Goal: Information Seeking & Learning: Learn about a topic

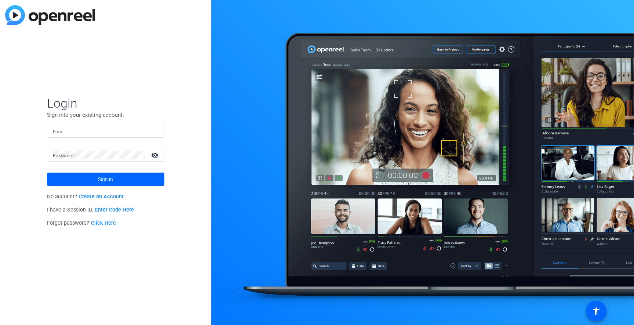
click at [92, 135] on div at bounding box center [106, 131] width 106 height 13
click at [91, 130] on input "Email" at bounding box center [106, 131] width 106 height 9
type input "[PERSON_NAME][EMAIL_ADDRESS][PERSON_NAME][PERSON_NAME][DOMAIN_NAME]"
click at [47, 172] on button "Sign in" at bounding box center [105, 178] width 117 height 13
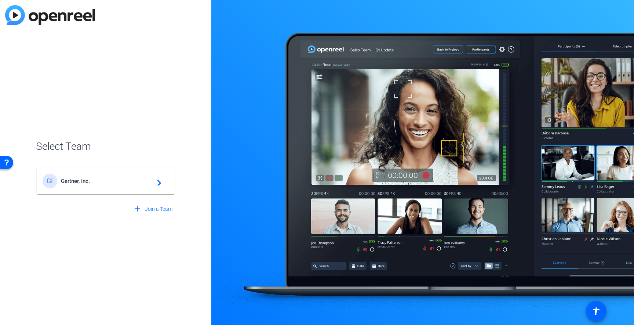
click at [96, 189] on mat-card-content "GI Gartner, Inc. navigate_next" at bounding box center [106, 181] width 138 height 26
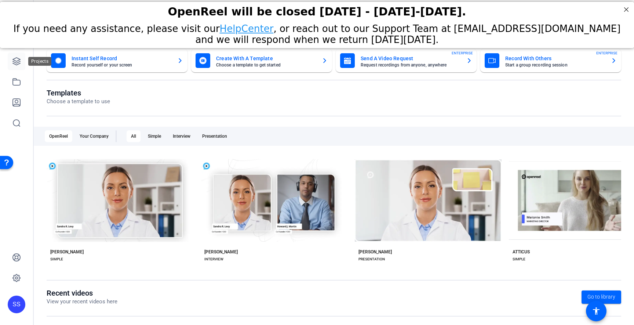
click at [18, 63] on icon at bounding box center [16, 61] width 9 height 9
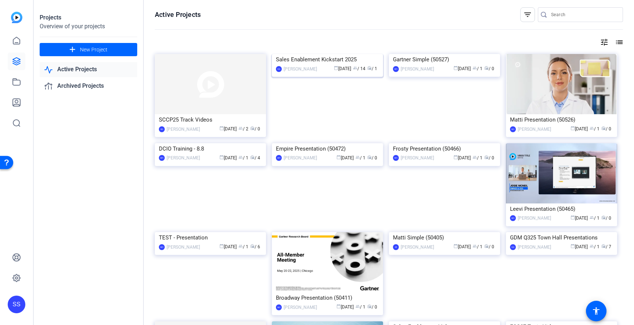
click at [327, 54] on img at bounding box center [327, 54] width 111 height 0
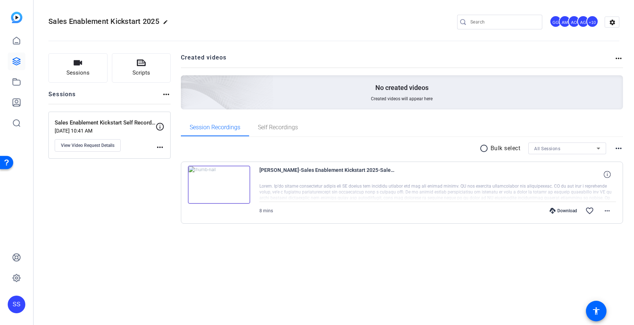
click at [220, 184] on img at bounding box center [219, 184] width 62 height 38
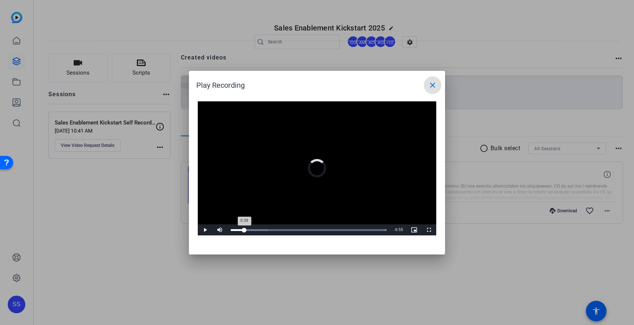
drag, startPoint x: 244, startPoint y: 226, endPoint x: 249, endPoint y: 227, distance: 4.8
click at [244, 226] on div "Loaded : 100.00% 0:39 0:39" at bounding box center [308, 229] width 163 height 11
drag, startPoint x: 251, startPoint y: 227, endPoint x: 257, endPoint y: 227, distance: 6.2
click at [252, 227] on div "Loaded : 100.00% 0:58 0:39" at bounding box center [308, 229] width 163 height 11
click at [257, 227] on div "Loaded : 100.00% 1:16 1:00" at bounding box center [308, 229] width 163 height 11
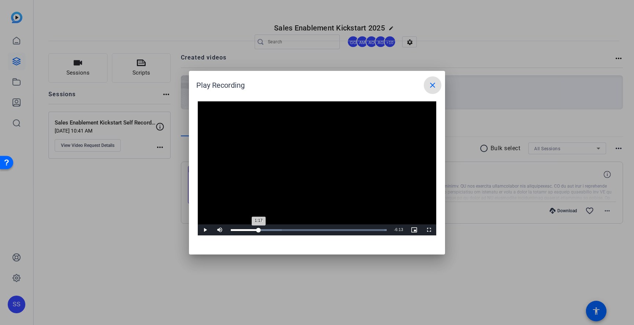
click at [259, 229] on div "1:17" at bounding box center [245, 230] width 28 height 2
drag, startPoint x: 265, startPoint y: 226, endPoint x: 272, endPoint y: 227, distance: 7.7
click at [265, 226] on div "Loaded : 100.00% 1:40 1:39" at bounding box center [308, 229] width 163 height 11
click at [274, 227] on div "Loaded : 100.00% 2:06 1:40" at bounding box center [308, 229] width 163 height 11
click at [277, 226] on div "Loaded : 100.00% 2:13 2:06" at bounding box center [308, 229] width 163 height 11
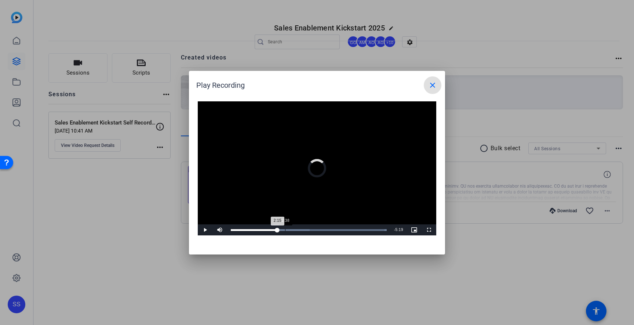
drag, startPoint x: 285, startPoint y: 226, endPoint x: 290, endPoint y: 226, distance: 5.1
click at [286, 226] on div "Loaded : 100.00% 2:38 2:15" at bounding box center [308, 229] width 163 height 11
click at [292, 226] on div "Loaded : 100.00% 2:58 2:58" at bounding box center [308, 229] width 163 height 11
click at [302, 226] on div "Loaded : 100.00% 3:27 2:59" at bounding box center [308, 229] width 163 height 11
drag, startPoint x: 310, startPoint y: 226, endPoint x: 316, endPoint y: 227, distance: 6.3
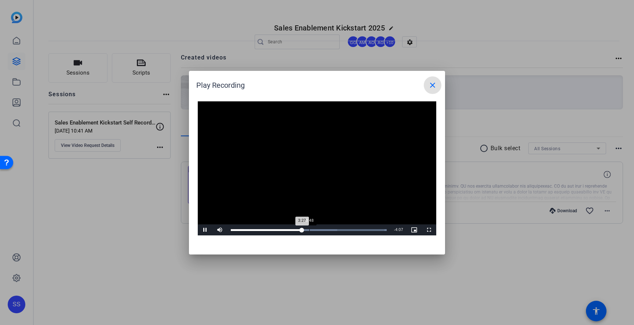
click at [310, 226] on div "Loaded : 100.00% 3:48 3:27" at bounding box center [308, 229] width 163 height 11
drag, startPoint x: 316, startPoint y: 227, endPoint x: 323, endPoint y: 227, distance: 6.6
click at [318, 227] on div "Loaded : 100.00% 4:09 3:50" at bounding box center [308, 229] width 163 height 11
drag, startPoint x: 324, startPoint y: 227, endPoint x: 331, endPoint y: 228, distance: 7.7
click at [325, 227] on div "Loaded : 100.00% 4:22 4:11" at bounding box center [308, 229] width 163 height 11
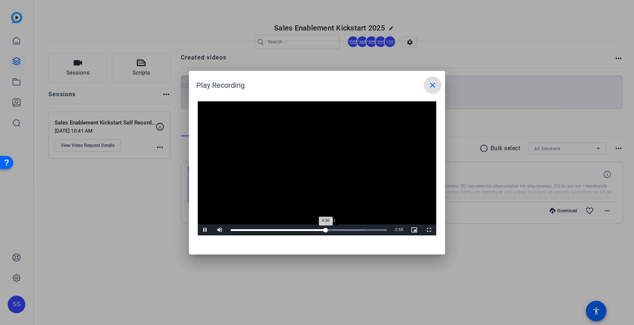
drag, startPoint x: 332, startPoint y: 228, endPoint x: 343, endPoint y: 228, distance: 11.0
click at [336, 228] on div "Loaded : 100.00% 4:51 4:36" at bounding box center [308, 229] width 163 height 11
drag, startPoint x: 347, startPoint y: 229, endPoint x: 351, endPoint y: 229, distance: 4.4
click at [348, 229] on div "Loaded : 100.00% 5:37 5:04" at bounding box center [309, 230] width 156 height 2
click at [351, 229] on div "Loaded : 100.00% 5:51 5:39" at bounding box center [309, 230] width 156 height 2
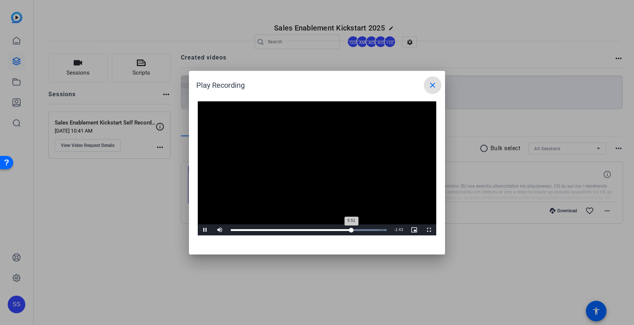
click at [351, 229] on div "5:51" at bounding box center [291, 230] width 121 height 2
drag, startPoint x: 351, startPoint y: 229, endPoint x: 358, endPoint y: 229, distance: 7.3
click at [351, 229] on div "5:51" at bounding box center [291, 230] width 121 height 2
click at [360, 229] on div "6:16" at bounding box center [360, 230] width 0 height 2
drag, startPoint x: 368, startPoint y: 228, endPoint x: 374, endPoint y: 228, distance: 6.2
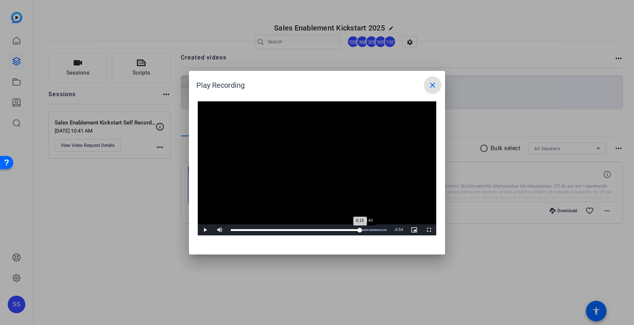
click at [368, 228] on div "Loaded : 100.00% 6:40 6:16" at bounding box center [308, 229] width 163 height 11
drag, startPoint x: 373, startPoint y: 229, endPoint x: 378, endPoint y: 228, distance: 5.1
click at [374, 229] on div "Loaded : 100.00% 6:54 6:54" at bounding box center [309, 230] width 156 height 2
click at [380, 229] on div "Loaded : 100.00% 7:12 7:12" at bounding box center [309, 230] width 156 height 2
click at [370, 230] on div "Loaded : 100.00% 6:47 7:34" at bounding box center [309, 230] width 156 height 2
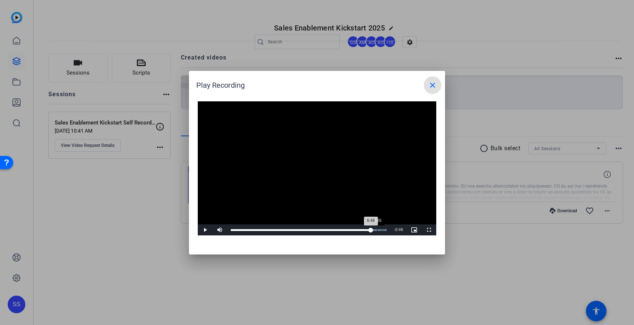
click at [377, 228] on div "Loaded : 100.00% 7:06 6:48" at bounding box center [308, 229] width 163 height 11
click at [378, 229] on div "7:09" at bounding box center [304, 230] width 147 height 2
click at [206, 230] on span "Video Player" at bounding box center [205, 230] width 15 height 0
click at [382, 229] on div "Loaded : 100.00% 7:22 7:11" at bounding box center [309, 230] width 156 height 2
click at [433, 83] on mat-icon "close" at bounding box center [432, 85] width 9 height 9
